Goal: Information Seeking & Learning: Learn about a topic

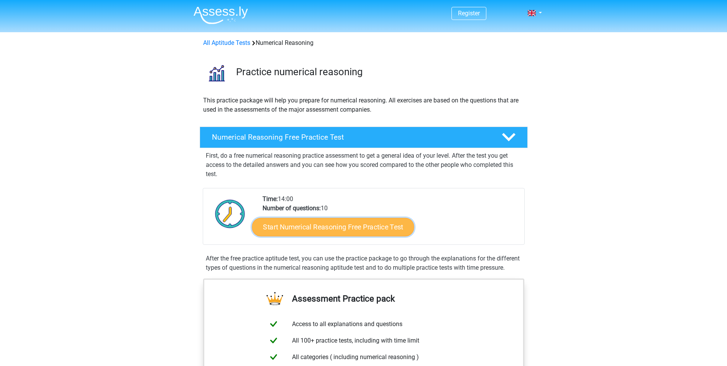
click at [370, 229] on link "Start Numerical Reasoning Free Practice Test" at bounding box center [333, 226] width 162 height 18
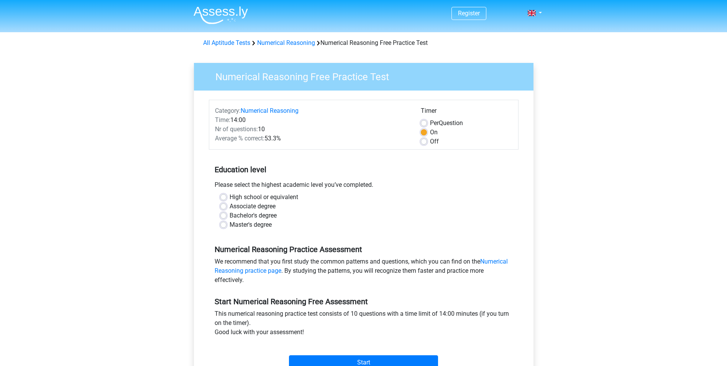
drag, startPoint x: 0, startPoint y: 0, endPoint x: 370, endPoint y: 229, distance: 435.4
click at [370, 229] on div "Master's degree" at bounding box center [363, 224] width 287 height 9
click at [225, 200] on div "High school or equivalent" at bounding box center [363, 196] width 287 height 9
click at [227, 200] on div "High school or equivalent" at bounding box center [363, 196] width 287 height 9
click at [230, 196] on label "High school or equivalent" at bounding box center [264, 196] width 69 height 9
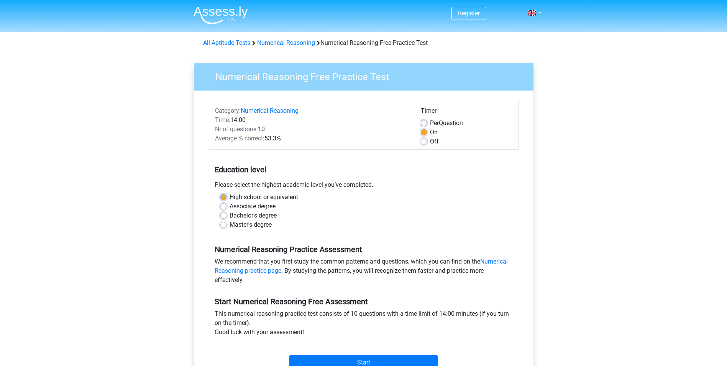
click at [223, 196] on input "High school or equivalent" at bounding box center [223, 196] width 6 height 8
radio input "true"
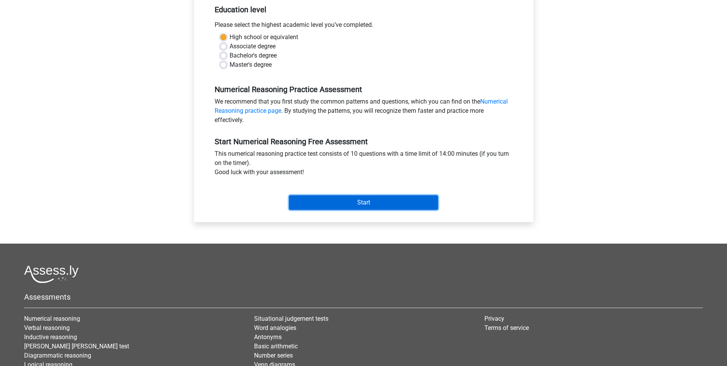
click at [346, 209] on input "Start" at bounding box center [363, 202] width 149 height 15
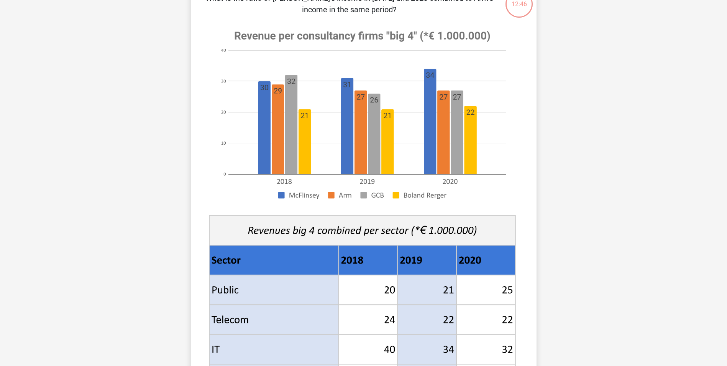
scroll to position [69, 0]
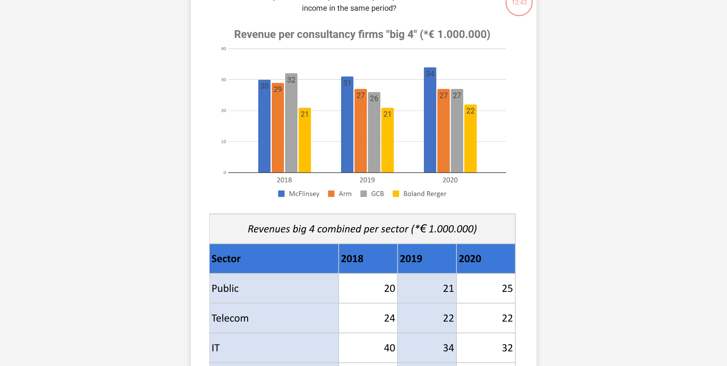
click at [265, 78] on image at bounding box center [362, 113] width 306 height 187
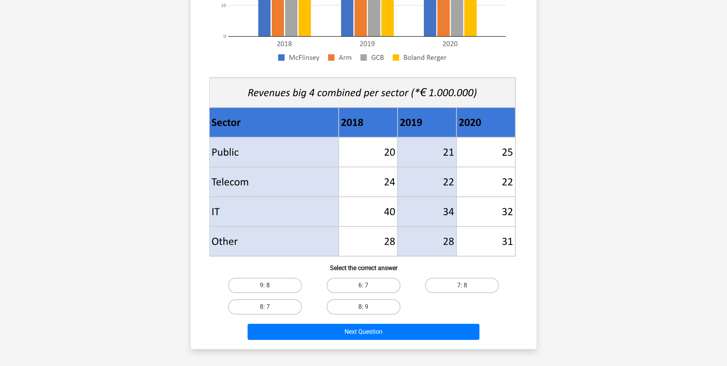
scroll to position [254, 0]
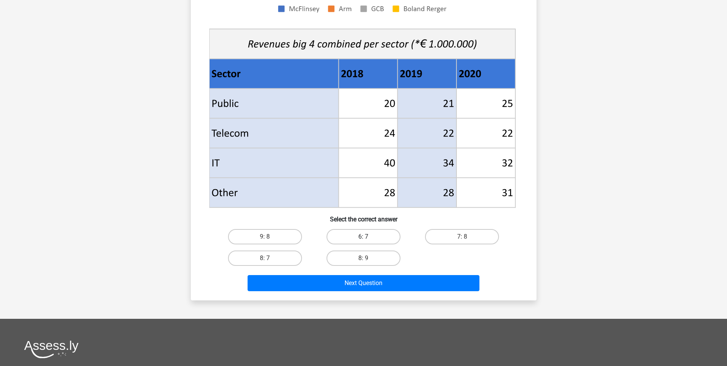
click at [393, 235] on label "6: 7" at bounding box center [364, 236] width 74 height 15
click at [368, 236] on input "6: 7" at bounding box center [365, 238] width 5 height 5
radio input "true"
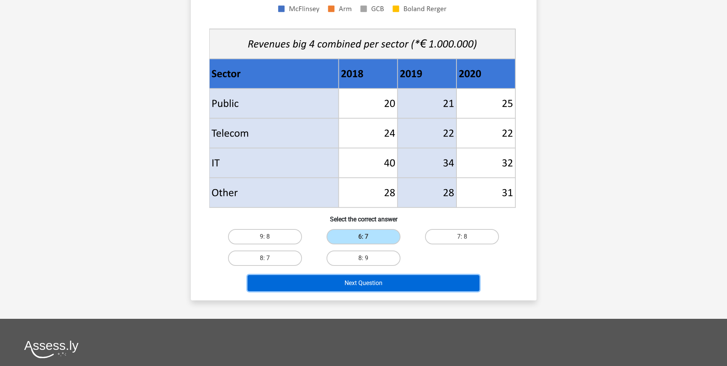
click at [350, 282] on button "Next Question" at bounding box center [364, 283] width 232 height 16
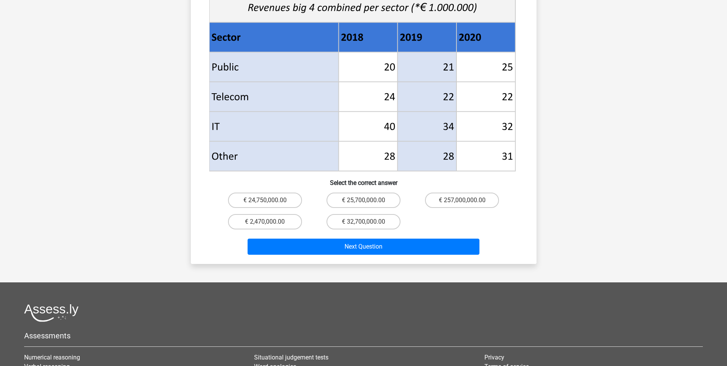
scroll to position [305, 0]
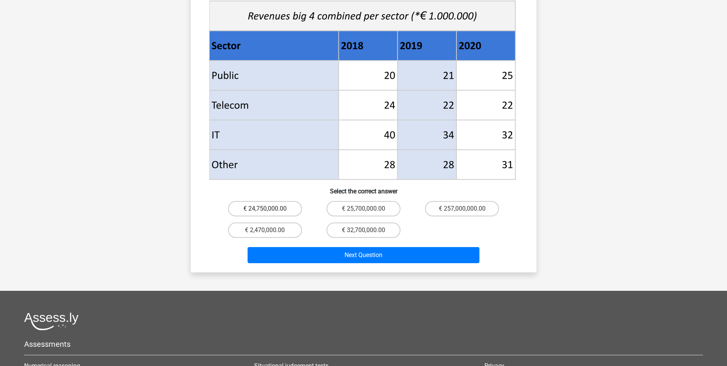
click at [288, 201] on label "€ 24,750,000.00" at bounding box center [265, 208] width 74 height 15
click at [270, 208] on input "€ 24,750,000.00" at bounding box center [267, 210] width 5 height 5
radio input "true"
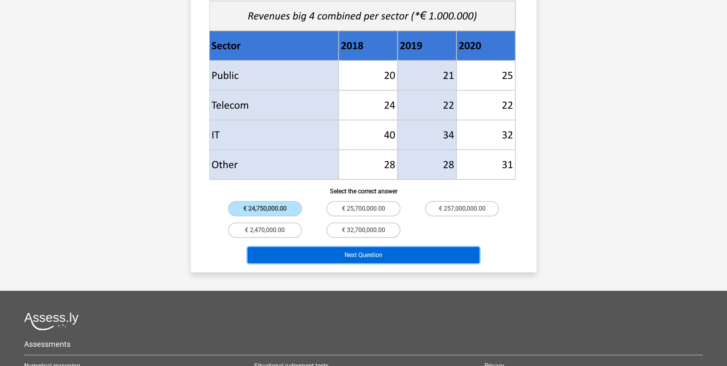
click at [315, 247] on button "Next Question" at bounding box center [364, 255] width 232 height 16
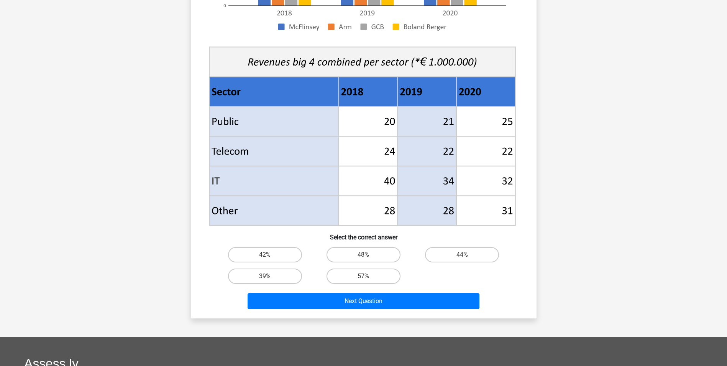
scroll to position [254, 0]
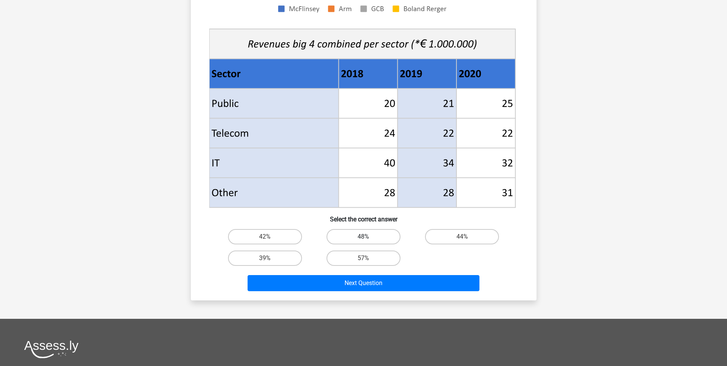
click at [363, 237] on label "48%" at bounding box center [364, 236] width 74 height 15
click at [363, 237] on input "48%" at bounding box center [365, 238] width 5 height 5
radio input "true"
click at [343, 317] on div "Register Nederlands English" at bounding box center [363, 133] width 727 height 775
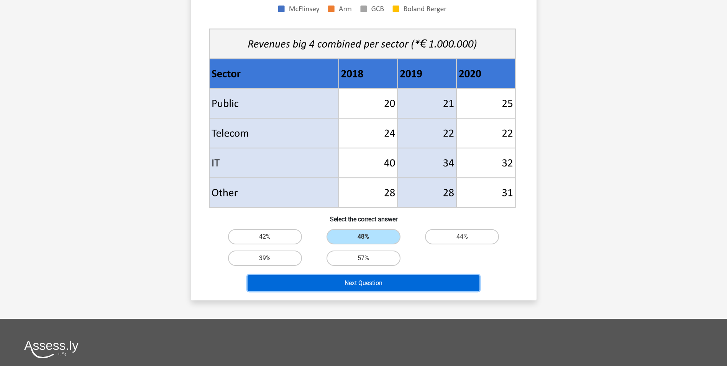
click at [315, 280] on button "Next Question" at bounding box center [364, 283] width 232 height 16
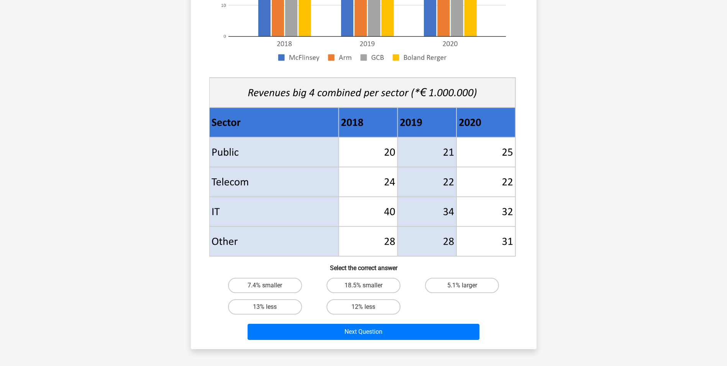
scroll to position [273, 0]
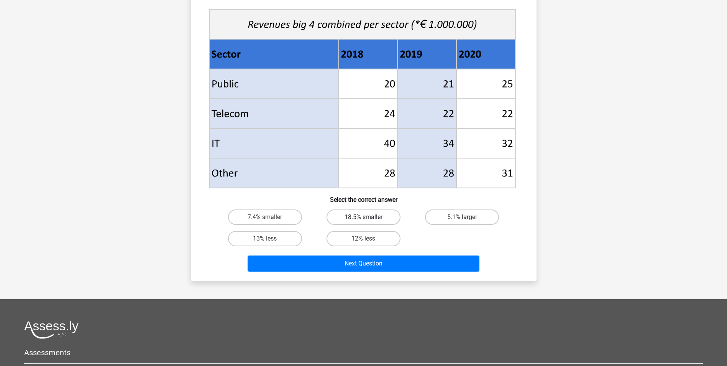
click at [370, 215] on label "18.5% smaller" at bounding box center [364, 216] width 74 height 15
click at [368, 217] on input "18.5% smaller" at bounding box center [365, 219] width 5 height 5
radio input "true"
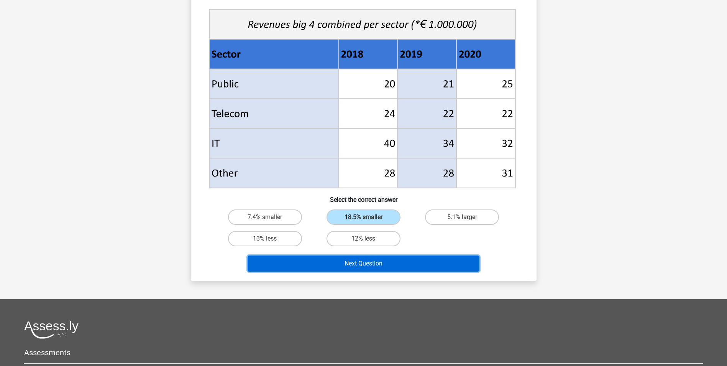
click at [367, 266] on button "Next Question" at bounding box center [364, 263] width 232 height 16
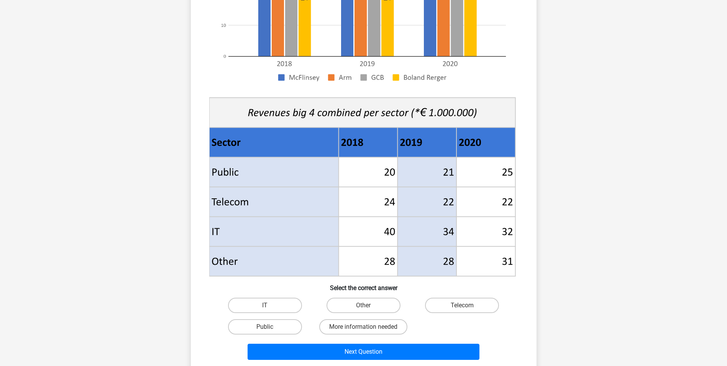
scroll to position [327, 0]
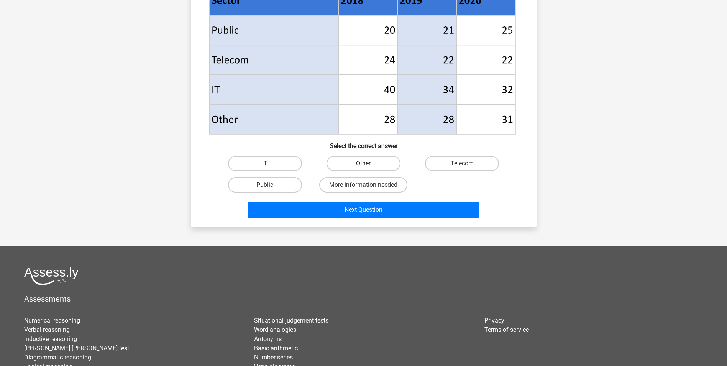
click at [365, 169] on label "Other" at bounding box center [364, 163] width 74 height 15
click at [365, 168] on input "Other" at bounding box center [365, 165] width 5 height 5
radio input "true"
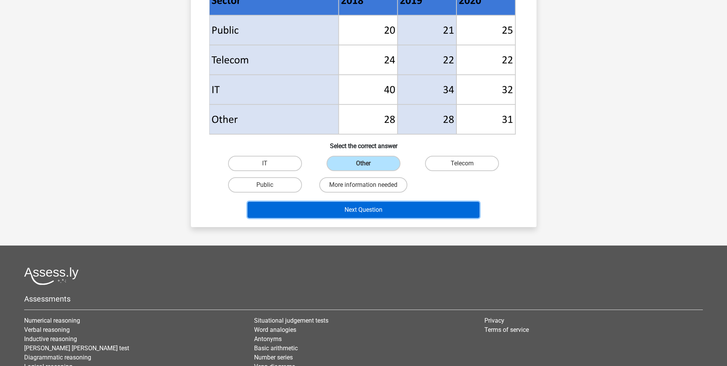
click at [352, 209] on button "Next Question" at bounding box center [364, 210] width 232 height 16
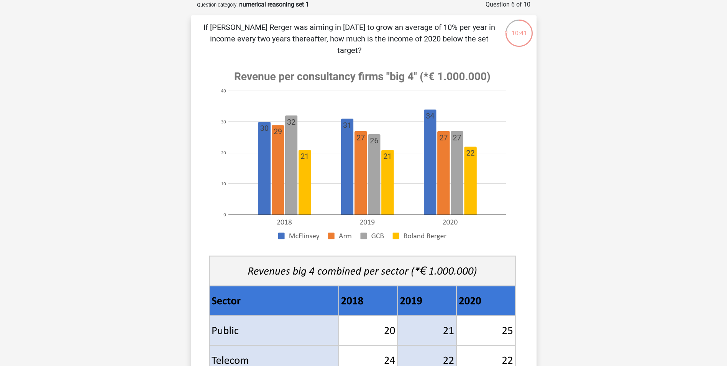
scroll to position [276, 0]
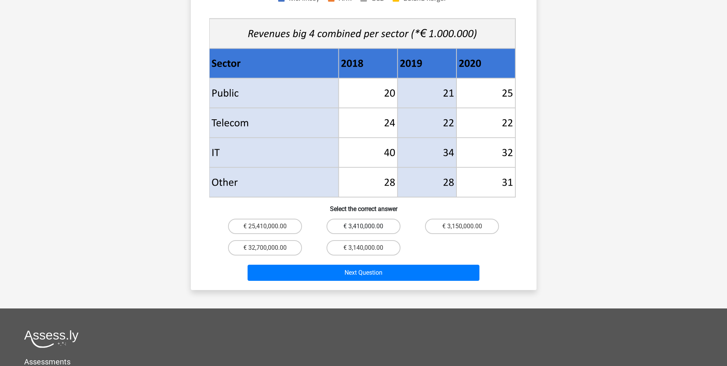
click at [376, 218] on label "€ 3,410,000.00" at bounding box center [364, 225] width 74 height 15
click at [368, 226] on input "€ 3,410,000.00" at bounding box center [365, 228] width 5 height 5
radio input "true"
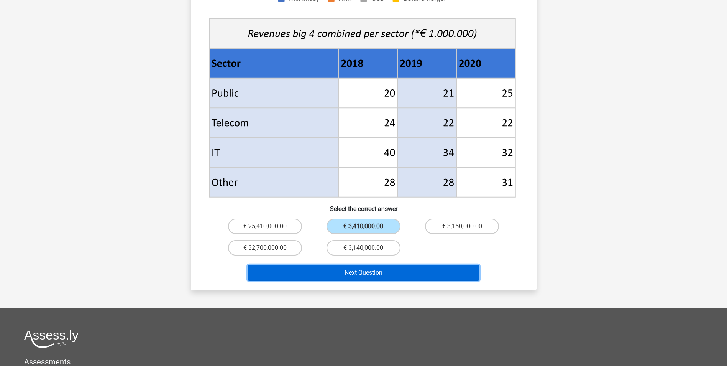
click at [400, 265] on button "Next Question" at bounding box center [364, 272] width 232 height 16
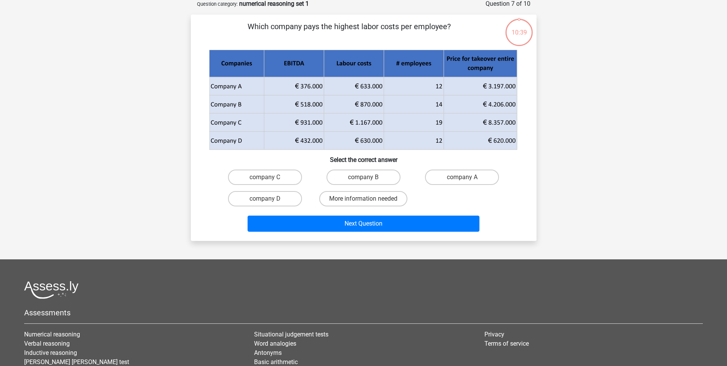
scroll to position [38, 0]
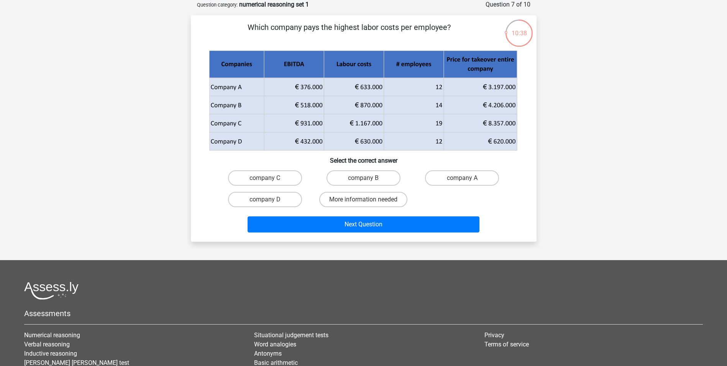
click at [451, 200] on div "company C company B company A company D More information needed" at bounding box center [364, 188] width 296 height 43
click at [377, 180] on label "company B" at bounding box center [364, 177] width 74 height 15
click at [368, 180] on input "company B" at bounding box center [365, 180] width 5 height 5
radio input "true"
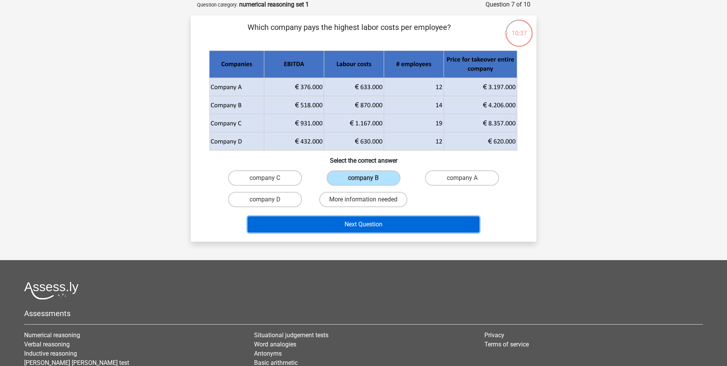
click at [375, 222] on button "Next Question" at bounding box center [364, 224] width 232 height 16
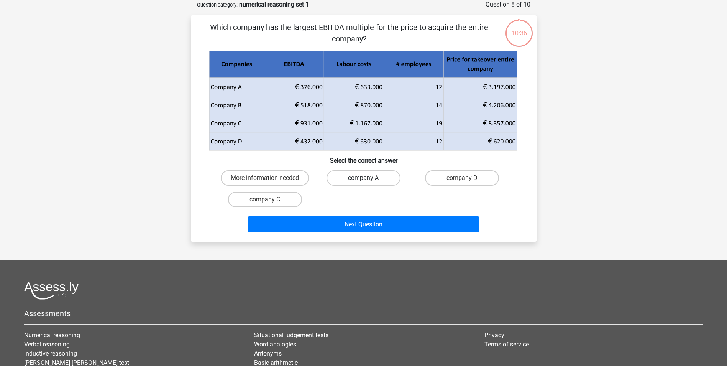
click at [369, 175] on label "company A" at bounding box center [364, 177] width 74 height 15
click at [368, 178] on input "company A" at bounding box center [365, 180] width 5 height 5
radio input "true"
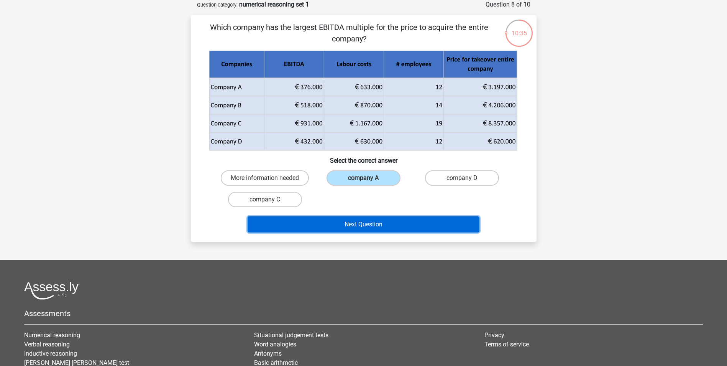
click at [374, 224] on button "Next Question" at bounding box center [364, 224] width 232 height 16
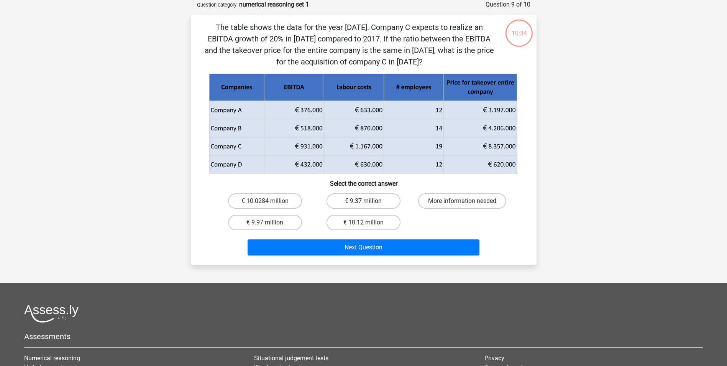
click at [374, 205] on label "€ 9.37 million" at bounding box center [364, 200] width 74 height 15
click at [368, 205] on input "€ 9.37 million" at bounding box center [365, 203] width 5 height 5
radio input "true"
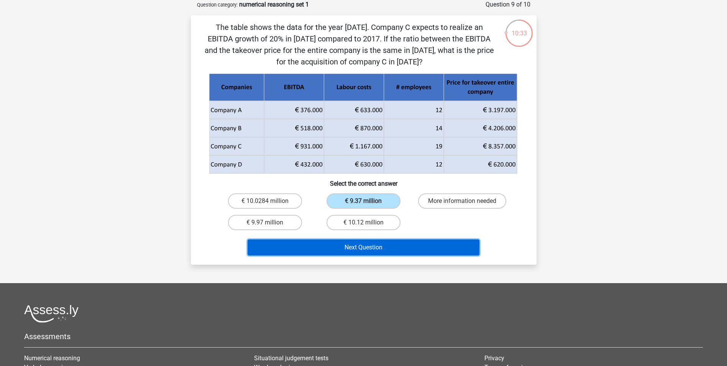
click at [379, 247] on button "Next Question" at bounding box center [364, 247] width 232 height 16
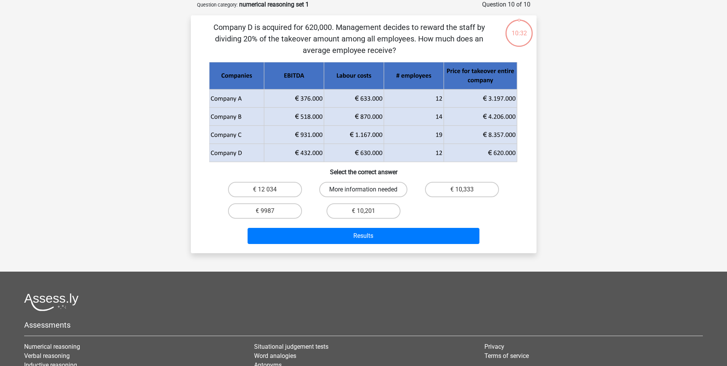
click at [373, 196] on label "More information needed" at bounding box center [363, 189] width 88 height 15
click at [368, 194] on input "More information needed" at bounding box center [365, 191] width 5 height 5
radio input "true"
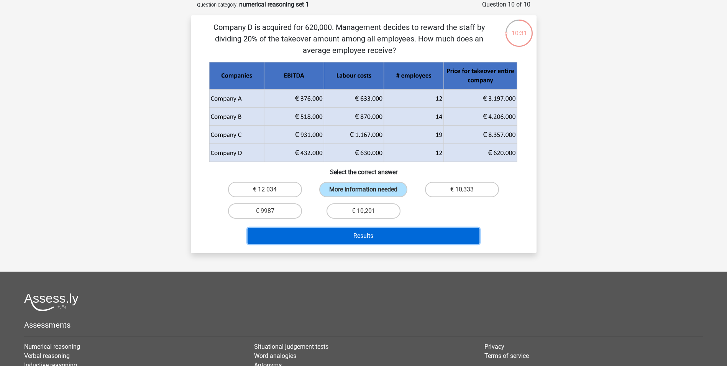
click at [372, 238] on button "Results" at bounding box center [364, 236] width 232 height 16
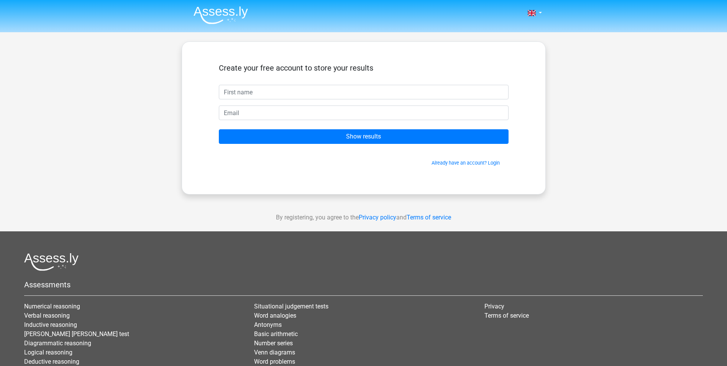
click at [290, 95] on input "text" at bounding box center [364, 92] width 290 height 15
type input "charlene"
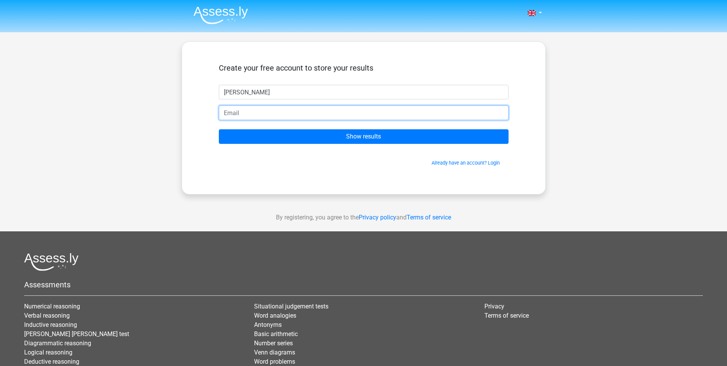
click at [267, 115] on input "email" at bounding box center [364, 112] width 290 height 15
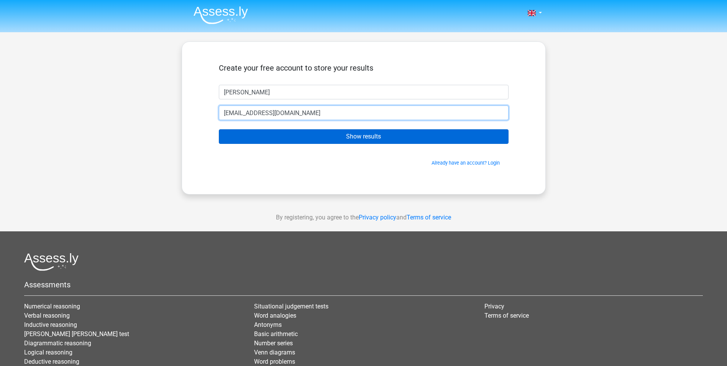
type input "charbehan@hotmail.com"
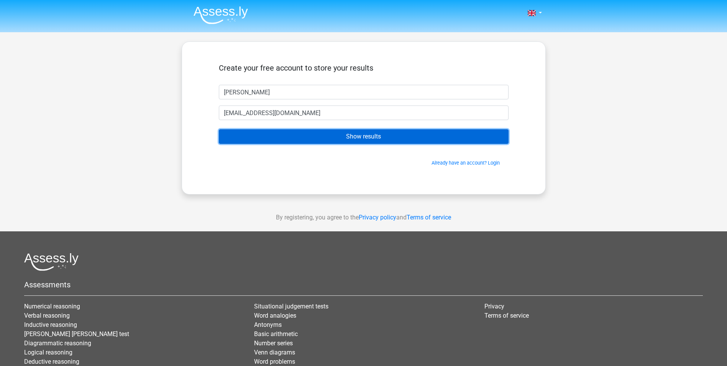
click at [271, 133] on input "Show results" at bounding box center [364, 136] width 290 height 15
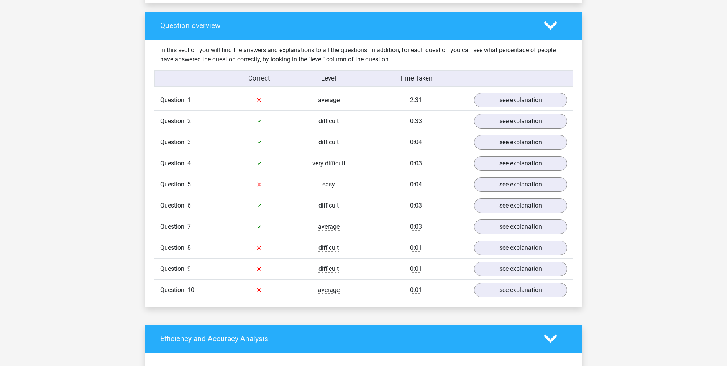
scroll to position [558, 0]
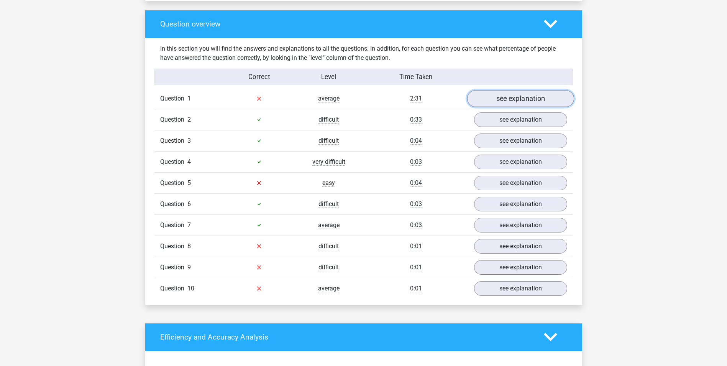
click at [514, 98] on link "see explanation" at bounding box center [520, 98] width 107 height 17
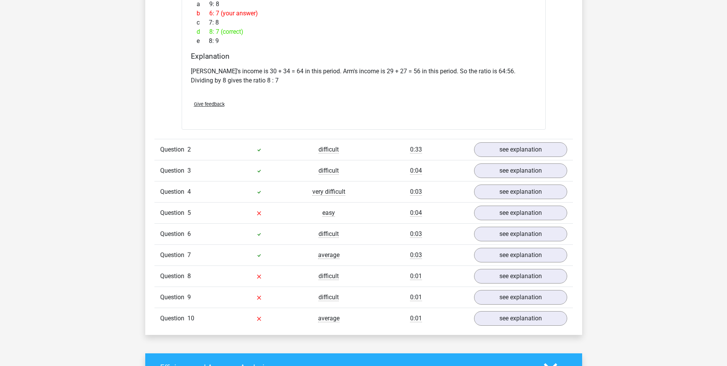
scroll to position [1135, 0]
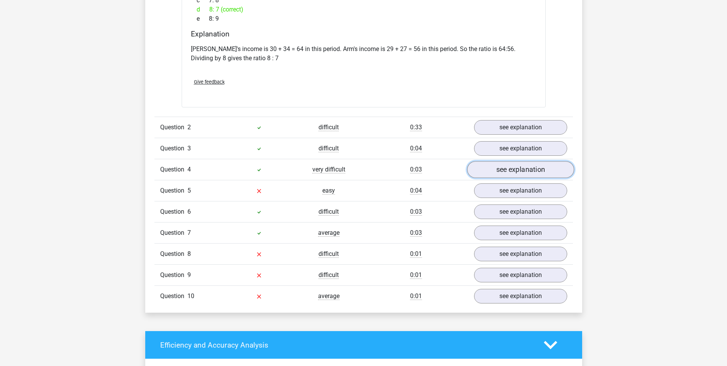
click at [494, 174] on link "see explanation" at bounding box center [520, 169] width 107 height 17
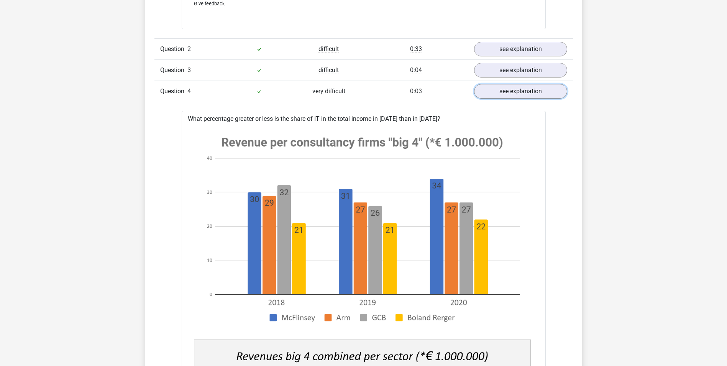
scroll to position [1220, 0]
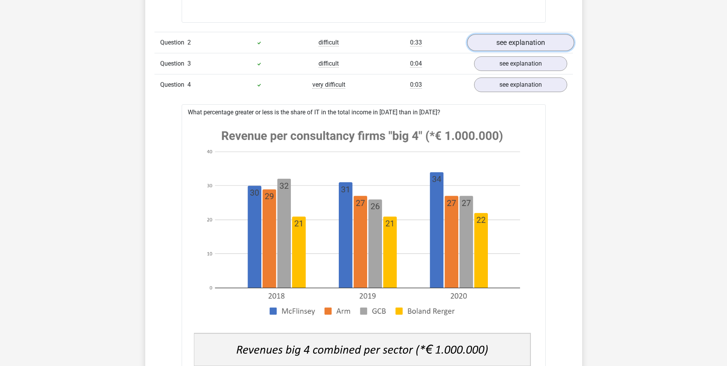
click at [528, 46] on link "see explanation" at bounding box center [520, 42] width 107 height 17
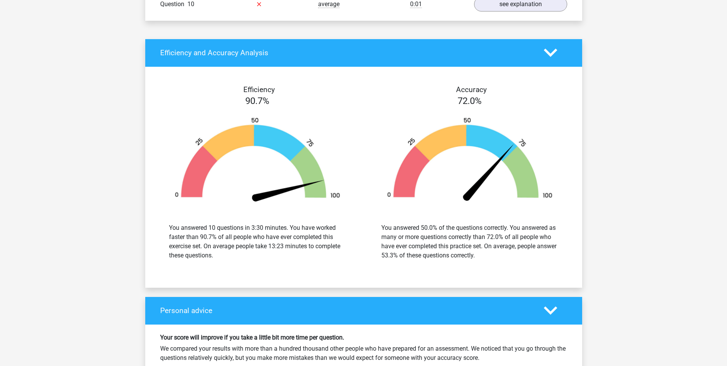
scroll to position [3085, 0]
